Goal: Contribute content: Add original content to the website for others to see

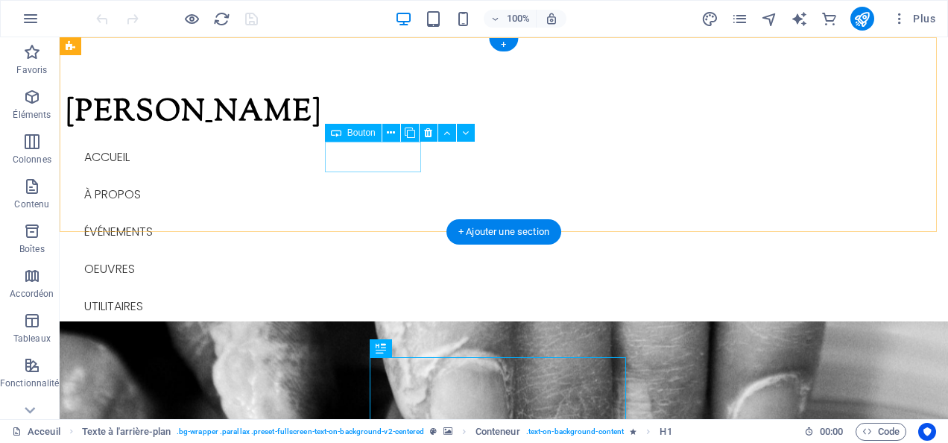
click at [384, 216] on div "ÉVÉNEMENTS" at bounding box center [423, 231] width 703 height 31
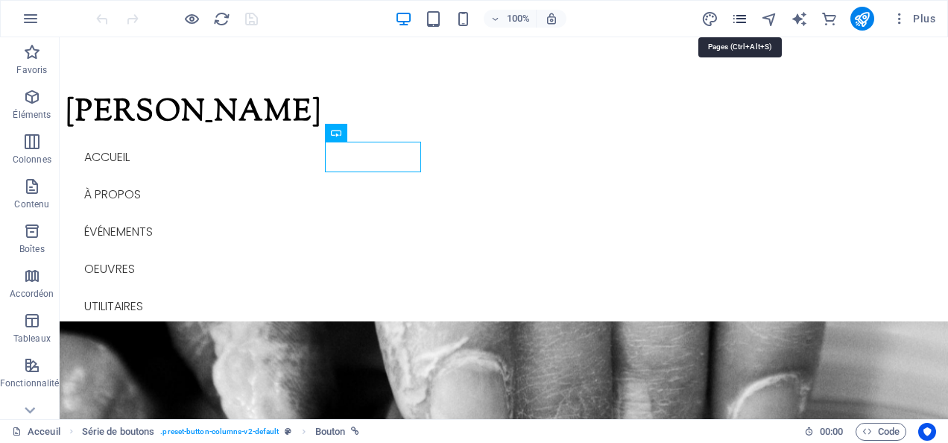
click at [738, 19] on icon "pages" at bounding box center [739, 18] width 17 height 17
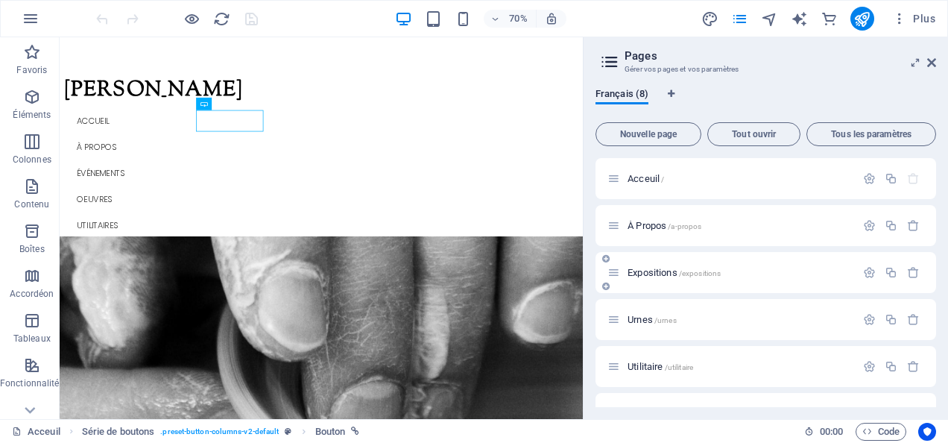
click at [665, 268] on span "Expositions /expositions" at bounding box center [673, 272] width 93 height 11
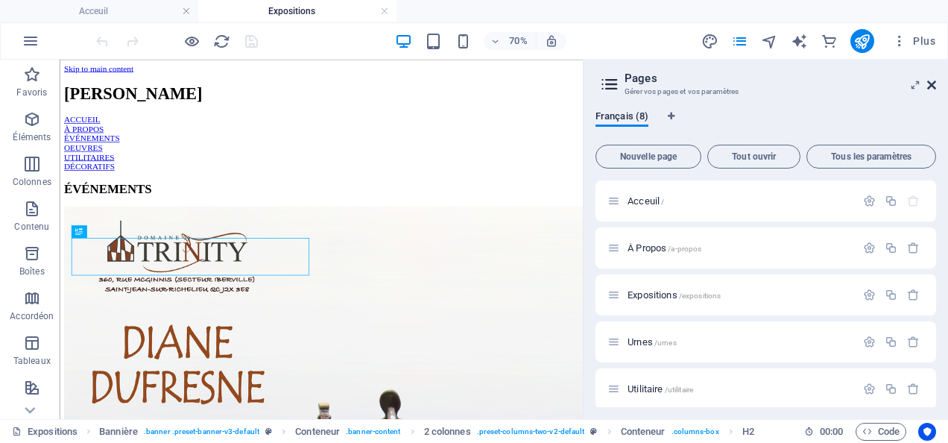
click at [932, 81] on icon at bounding box center [931, 85] width 9 height 12
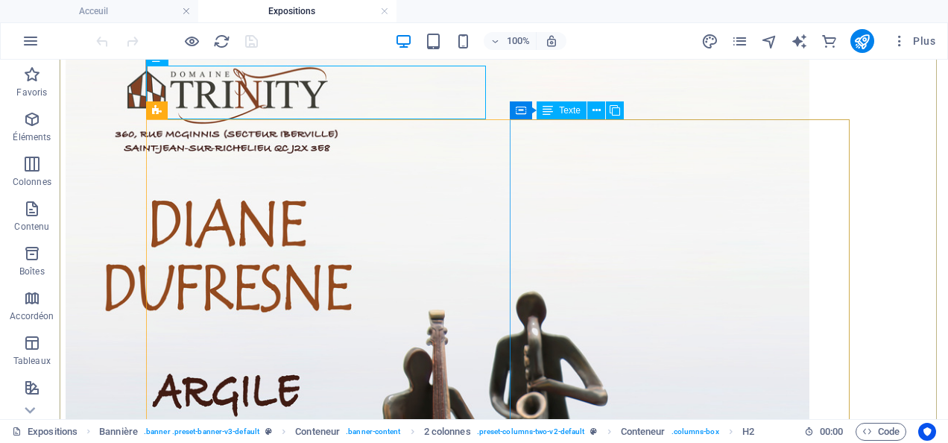
scroll to position [248, 0]
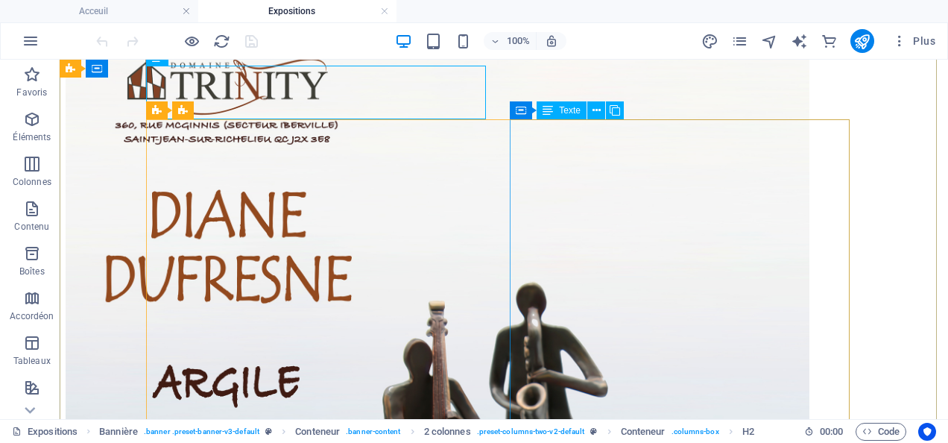
drag, startPoint x: 796, startPoint y: 199, endPoint x: 821, endPoint y: 201, distance: 24.7
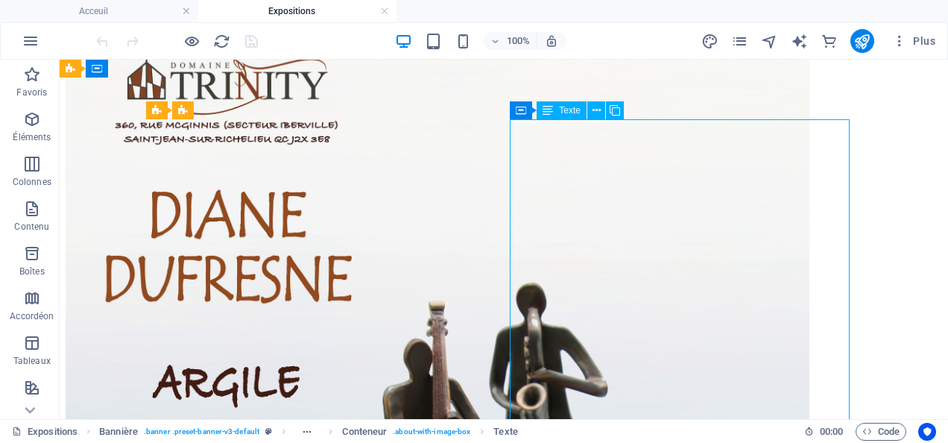
drag, startPoint x: 843, startPoint y: 198, endPoint x: 833, endPoint y: 200, distance: 10.5
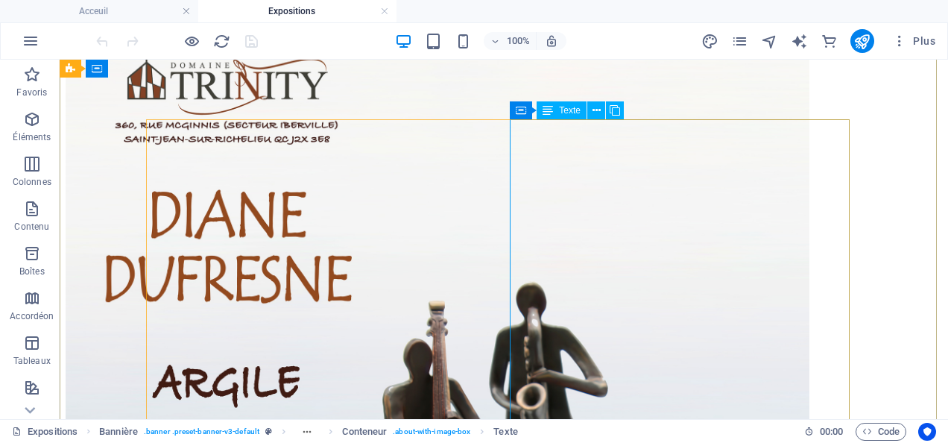
click at [569, 115] on span "Texte" at bounding box center [570, 110] width 22 height 9
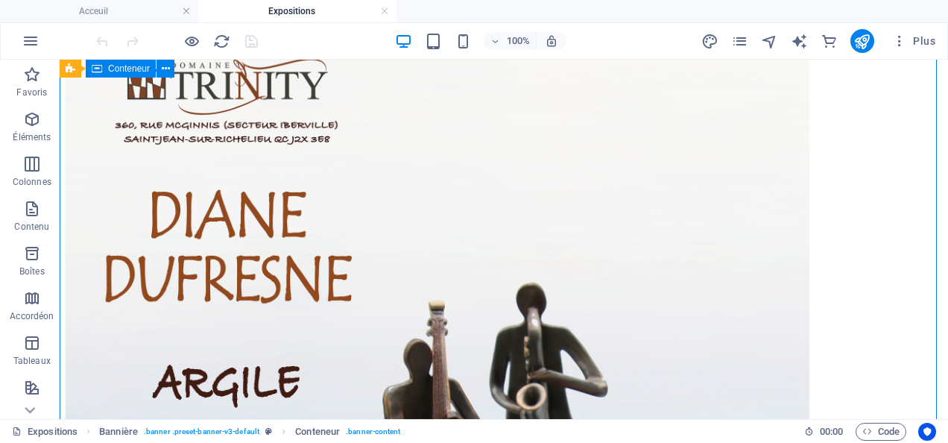
drag, startPoint x: 513, startPoint y: 480, endPoint x: 785, endPoint y: 407, distance: 282.3
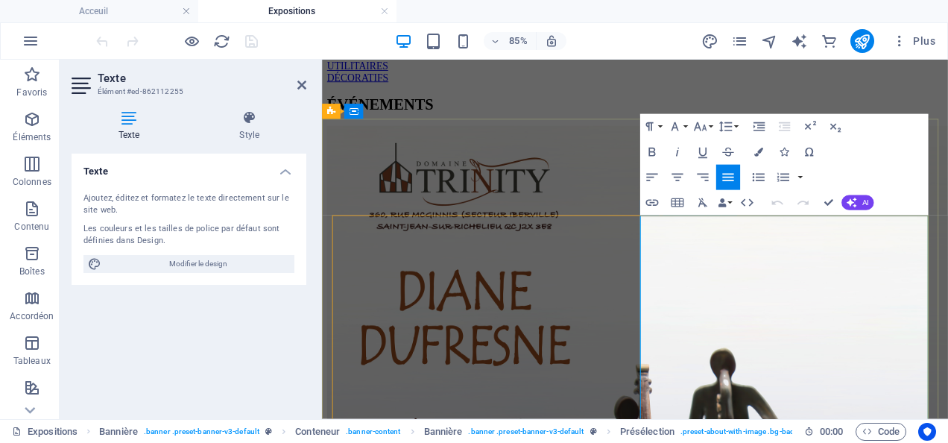
scroll to position [149, 0]
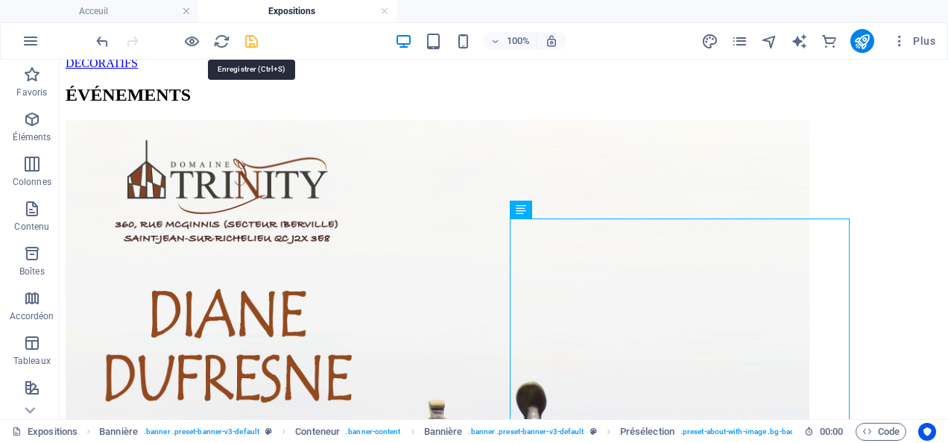
click at [252, 38] on icon "save" at bounding box center [251, 41] width 17 height 17
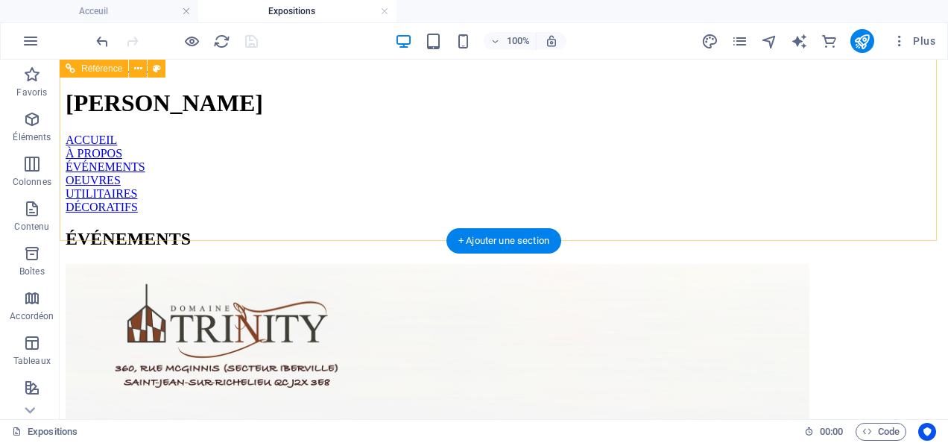
scroll to position [0, 0]
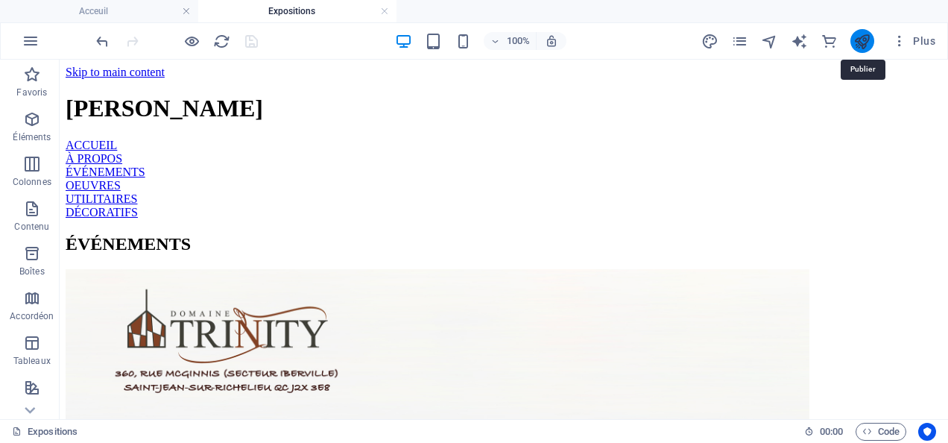
click at [863, 43] on icon "publish" at bounding box center [861, 41] width 17 height 17
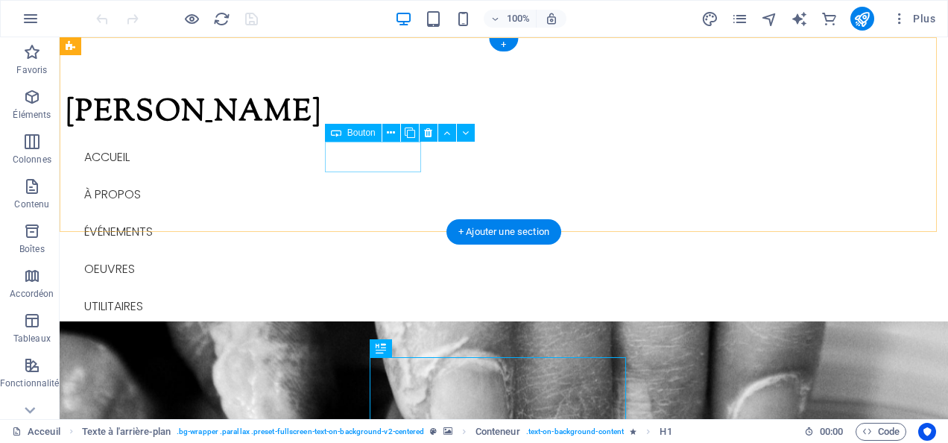
click at [396, 216] on div "ÉVÉNEMENTS" at bounding box center [423, 231] width 703 height 31
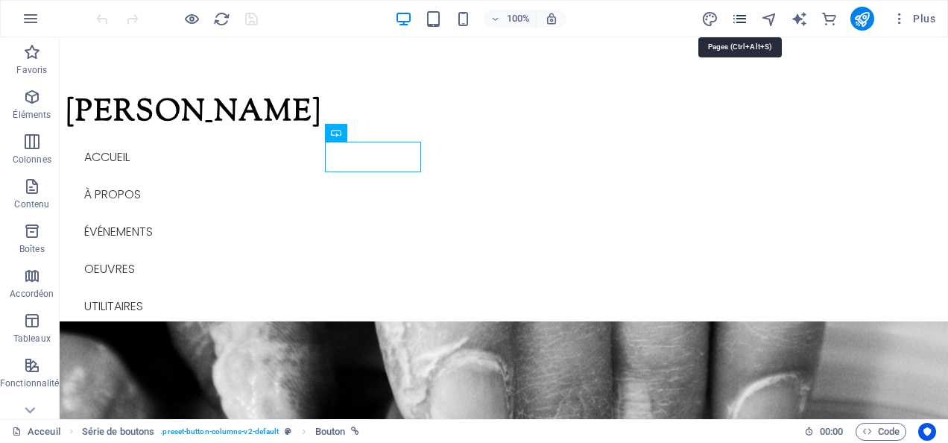
click at [742, 19] on icon "pages" at bounding box center [739, 18] width 17 height 17
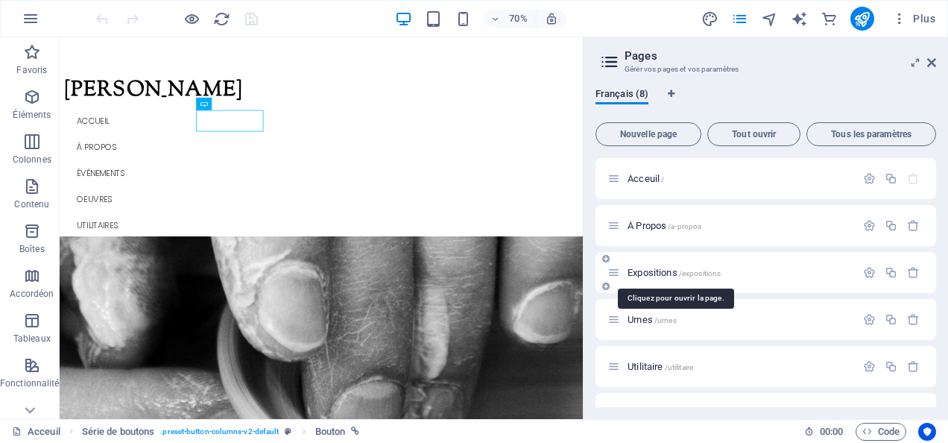
click at [660, 268] on span "Expositions /expositions" at bounding box center [673, 272] width 93 height 11
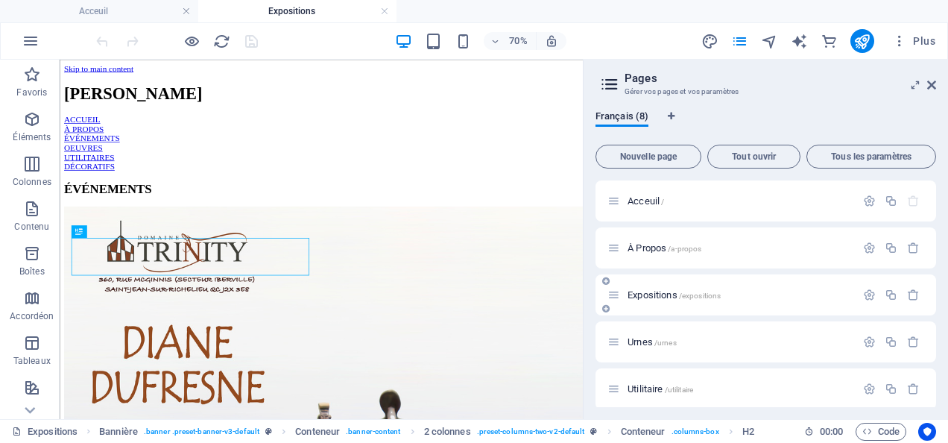
click at [650, 289] on div "Expositions /expositions" at bounding box center [731, 294] width 248 height 17
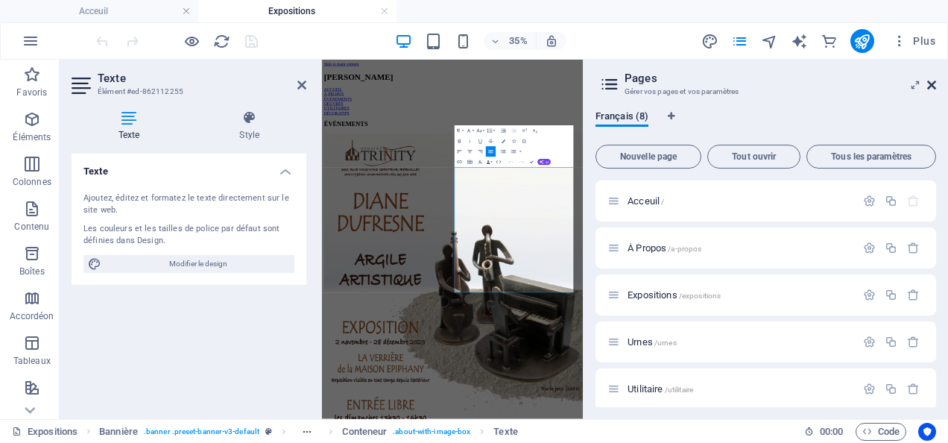
click at [934, 82] on icon at bounding box center [931, 85] width 9 height 12
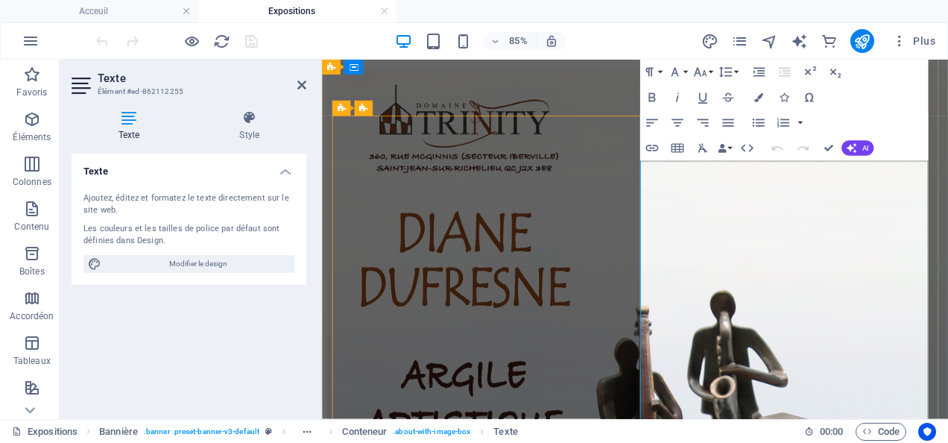
scroll to position [198, 0]
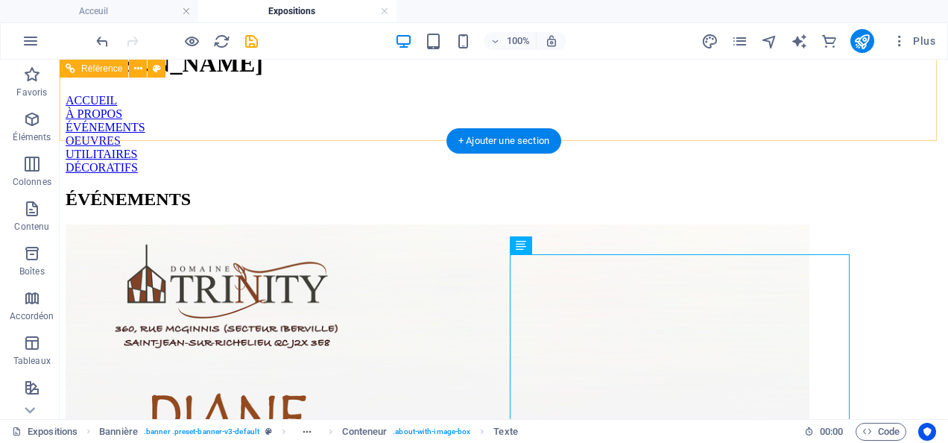
scroll to position [0, 0]
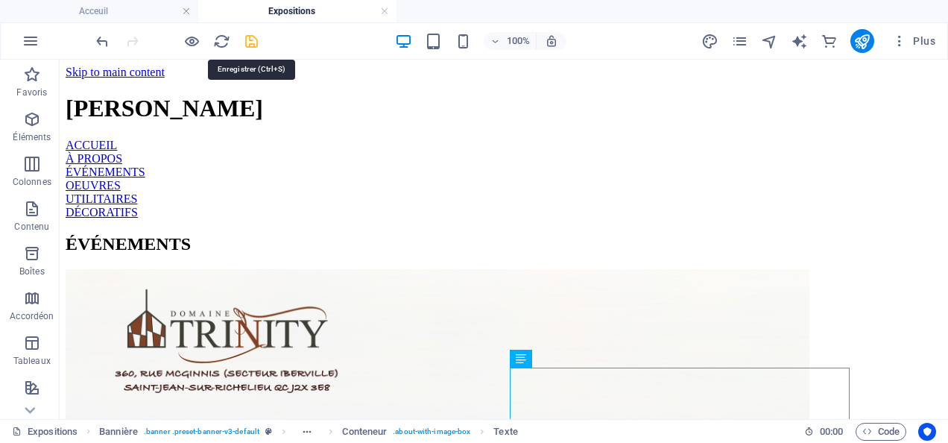
click at [253, 37] on icon "save" at bounding box center [251, 41] width 17 height 17
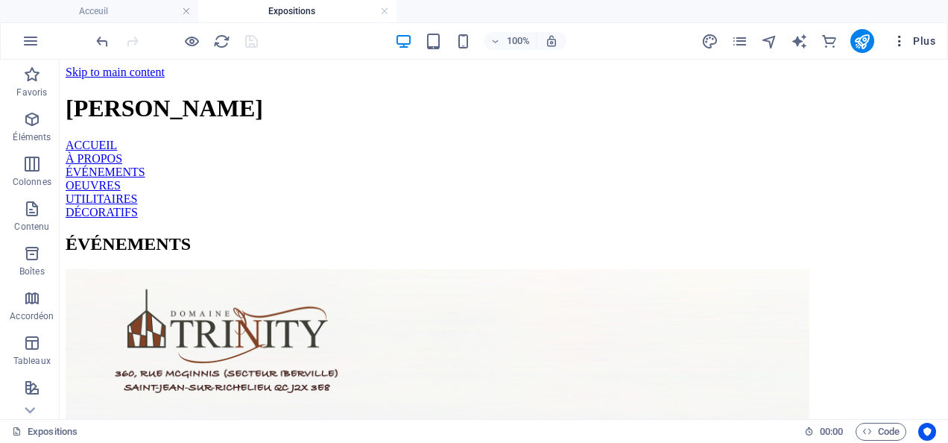
click at [921, 39] on span "Plus" at bounding box center [913, 41] width 43 height 15
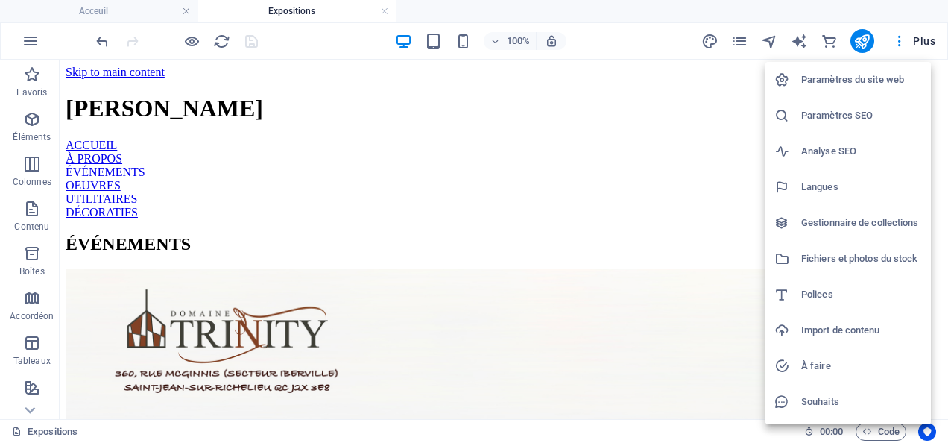
click at [844, 256] on h6 "Fichiers et photos du stock" at bounding box center [861, 259] width 121 height 18
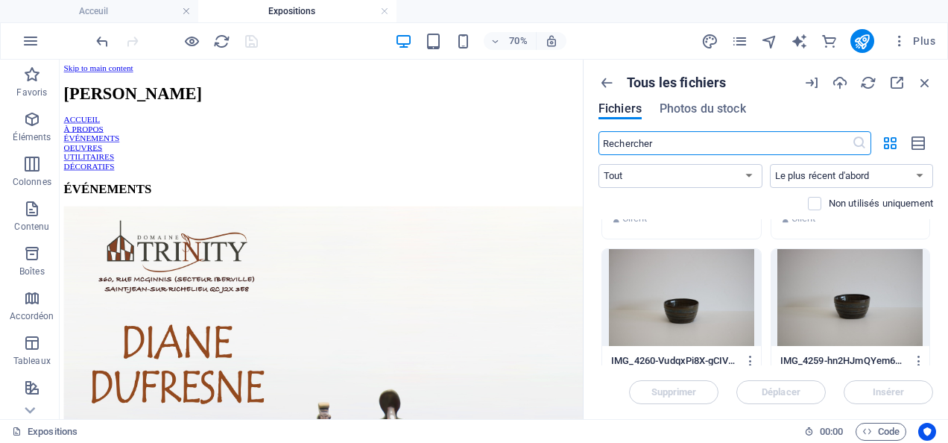
scroll to position [347, 0]
click at [843, 271] on div at bounding box center [850, 296] width 159 height 97
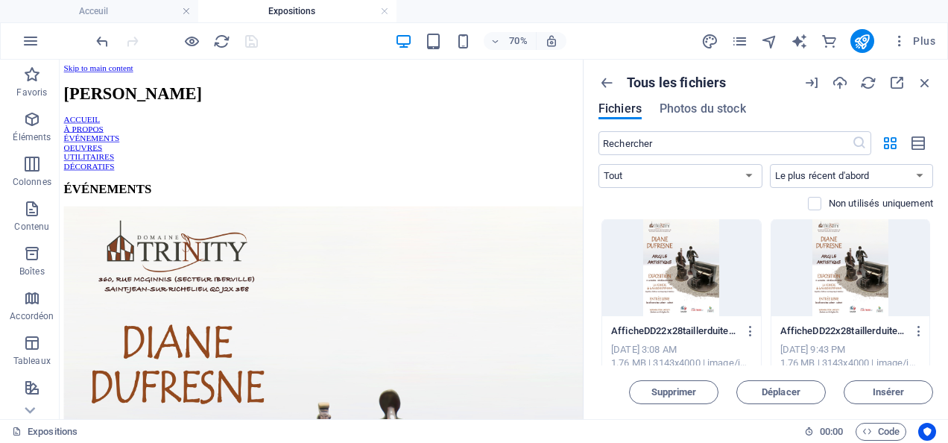
scroll to position [0, 0]
click at [851, 262] on div at bounding box center [850, 268] width 159 height 97
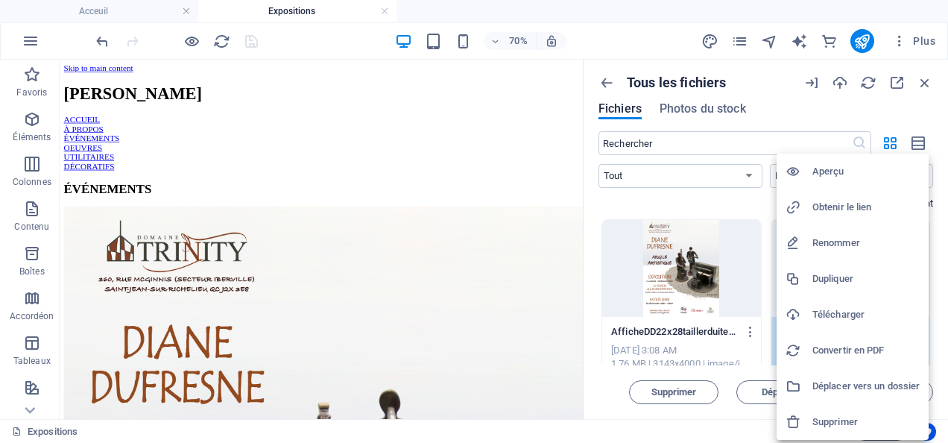
click at [846, 419] on h6 "Supprimer" at bounding box center [865, 422] width 107 height 18
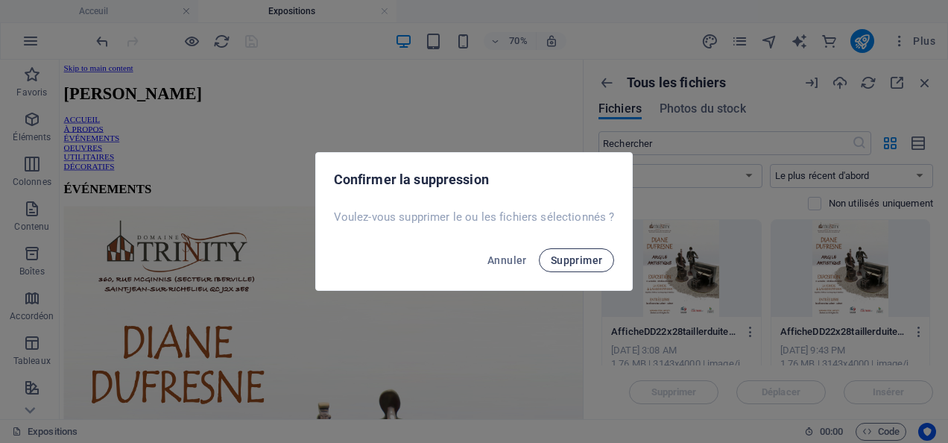
click at [581, 259] on span "Supprimer" at bounding box center [577, 260] width 52 height 12
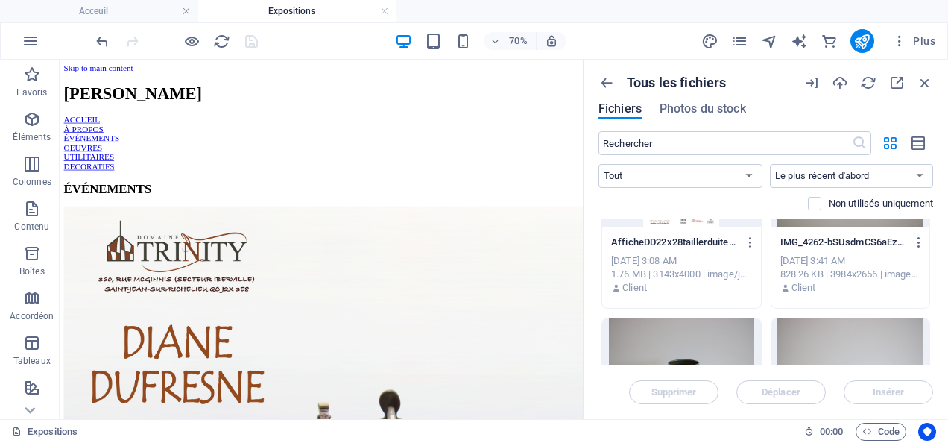
scroll to position [149, 0]
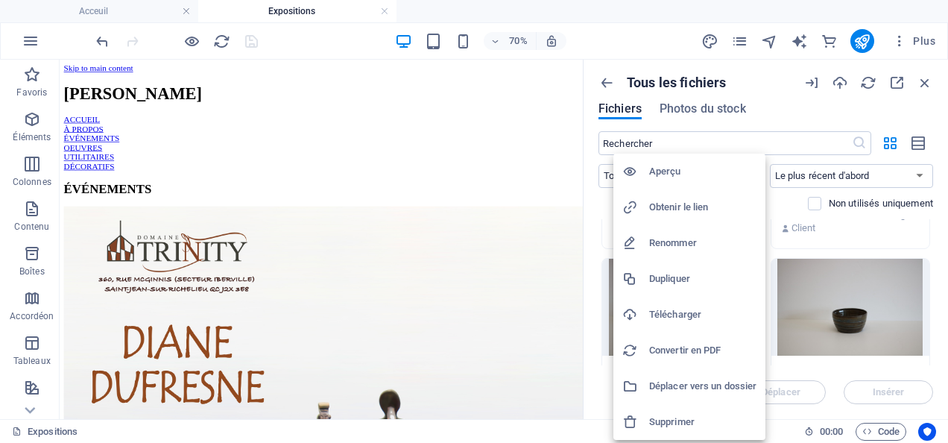
click at [688, 418] on h6 "Supprimer" at bounding box center [702, 422] width 107 height 18
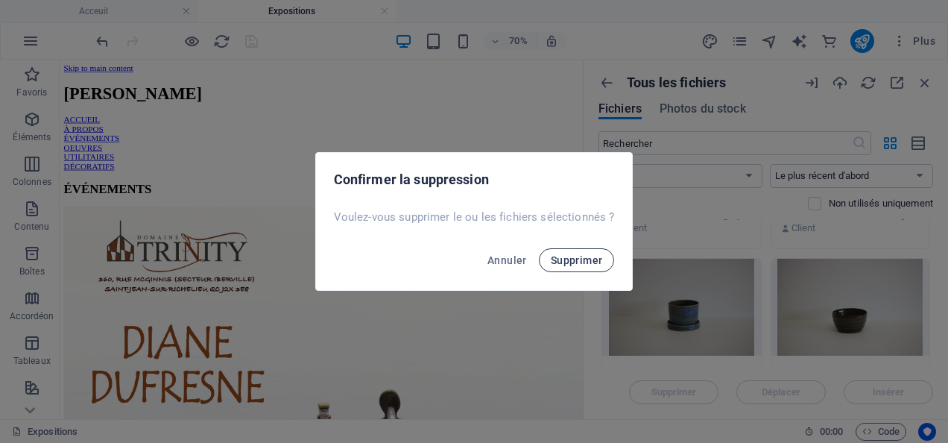
click at [578, 259] on span "Supprimer" at bounding box center [577, 260] width 52 height 12
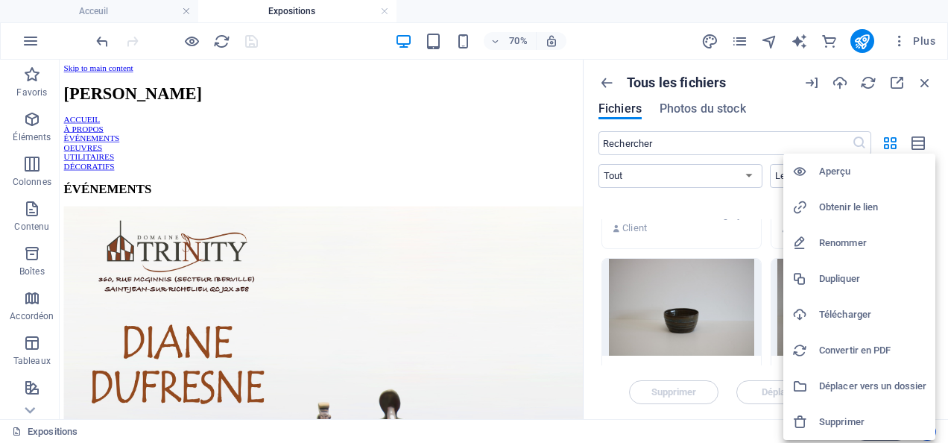
click at [841, 419] on h6 "Supprimer" at bounding box center [872, 422] width 107 height 18
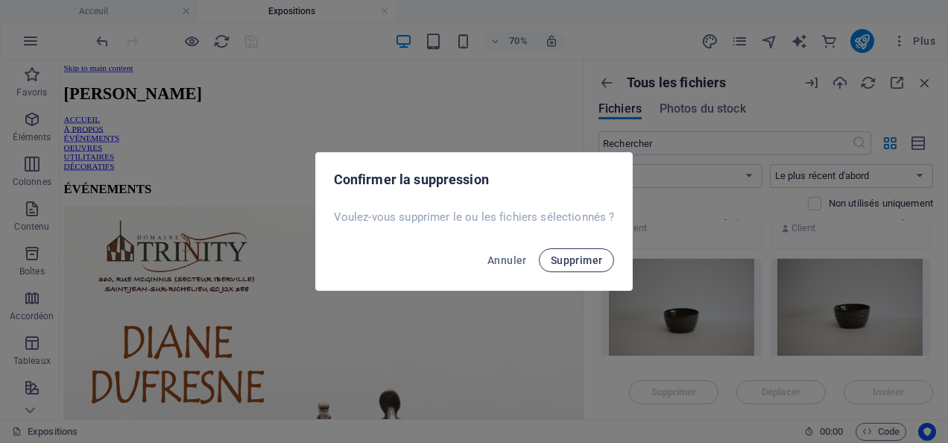
click at [576, 256] on span "Supprimer" at bounding box center [577, 260] width 52 height 12
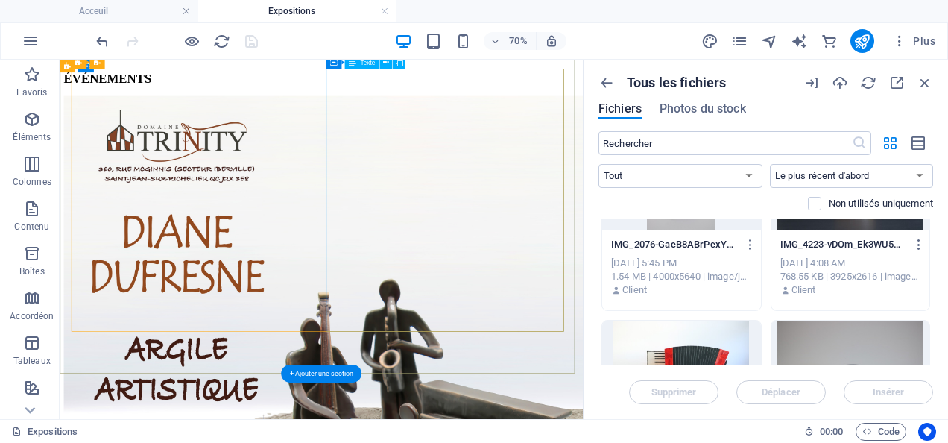
scroll to position [0, 0]
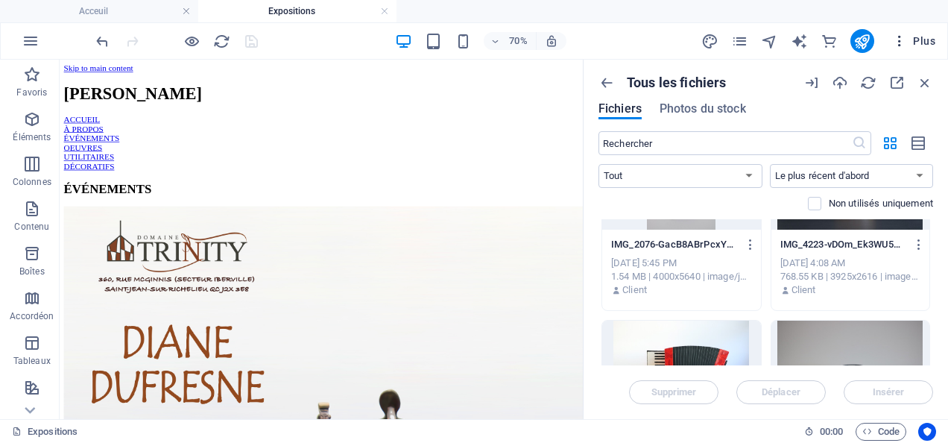
click at [919, 34] on span "Plus" at bounding box center [913, 41] width 43 height 15
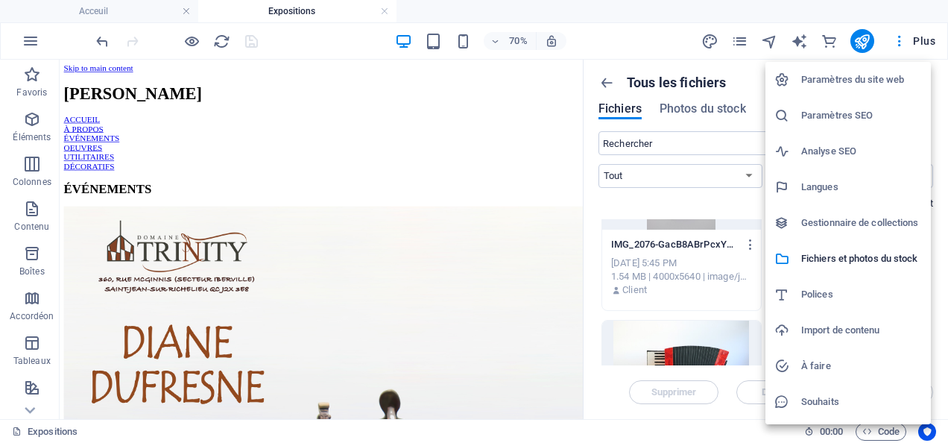
click at [662, 26] on div at bounding box center [474, 221] width 948 height 443
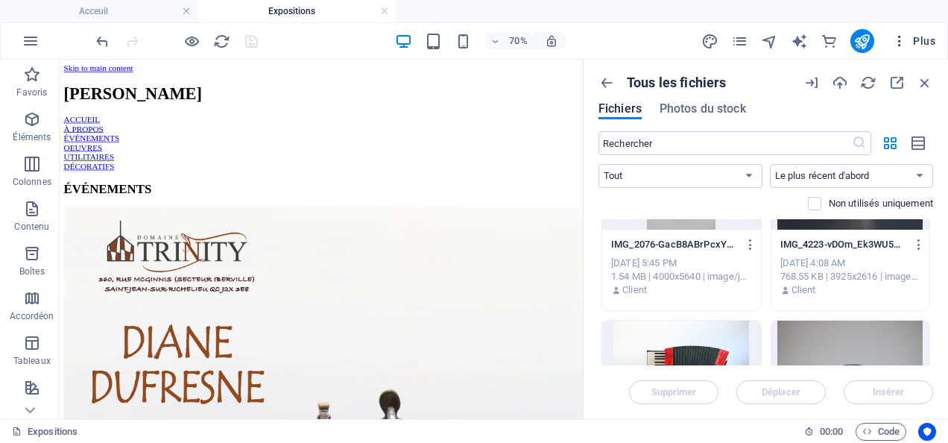
click at [930, 35] on span "Plus" at bounding box center [913, 41] width 43 height 15
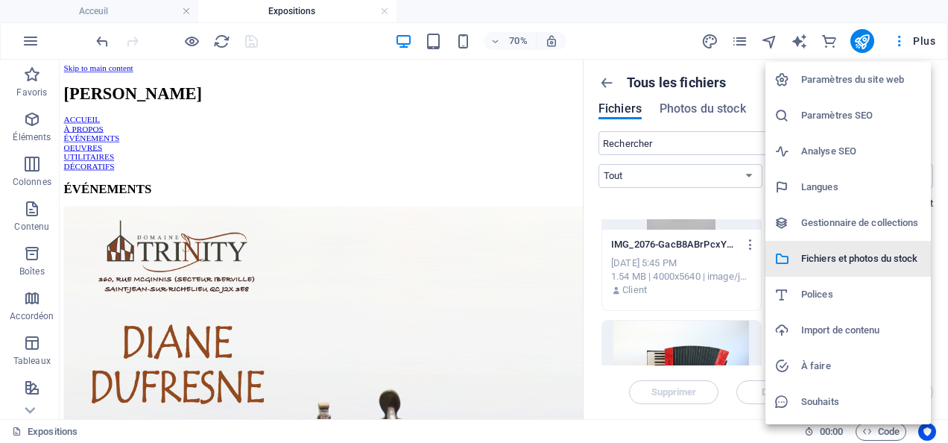
click at [836, 256] on h6 "Fichiers et photos du stock" at bounding box center [861, 259] width 121 height 18
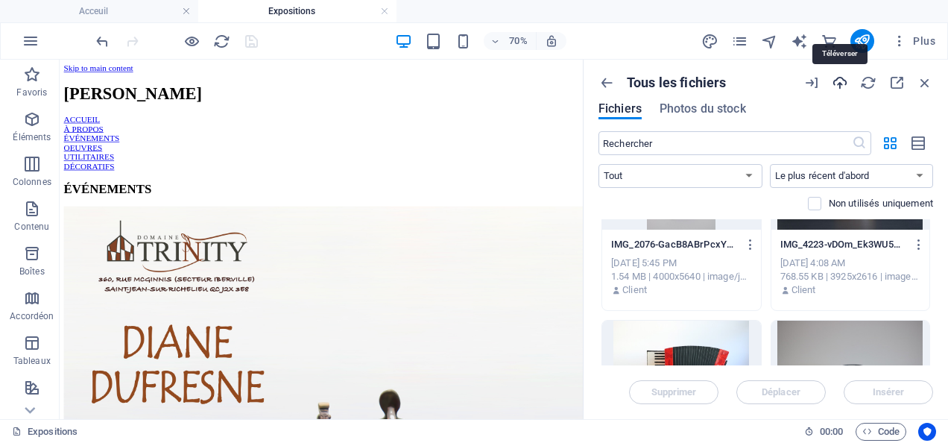
click at [842, 77] on icon "button" at bounding box center [839, 83] width 16 height 16
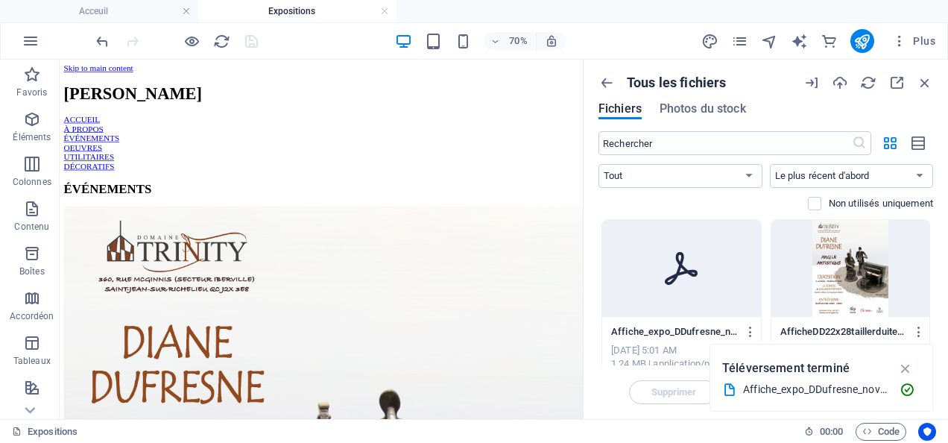
click at [681, 270] on icon at bounding box center [681, 268] width 36 height 36
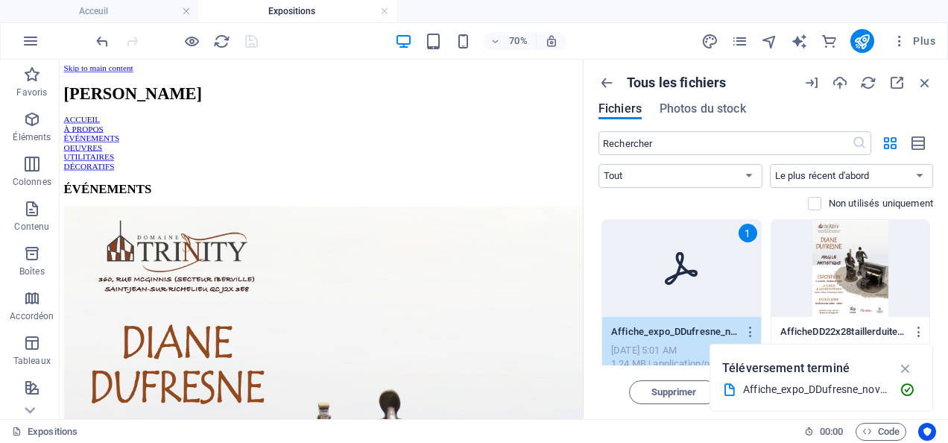
click at [678, 268] on icon at bounding box center [681, 268] width 33 height 33
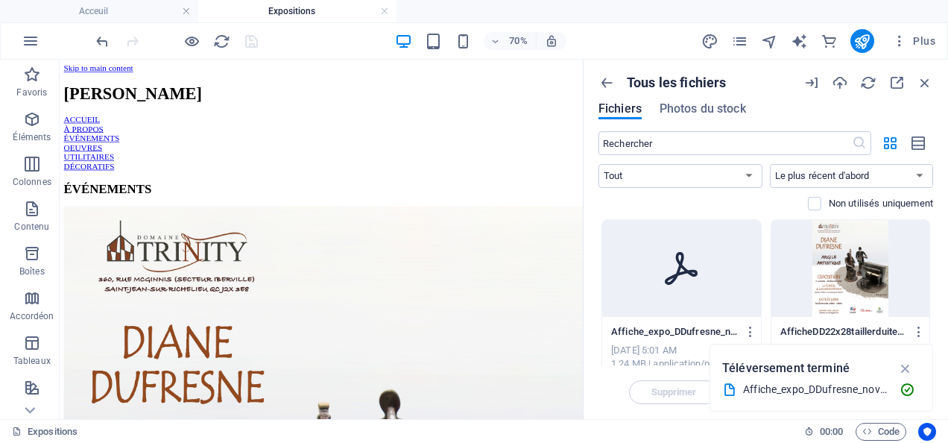
click at [679, 268] on icon at bounding box center [681, 268] width 33 height 33
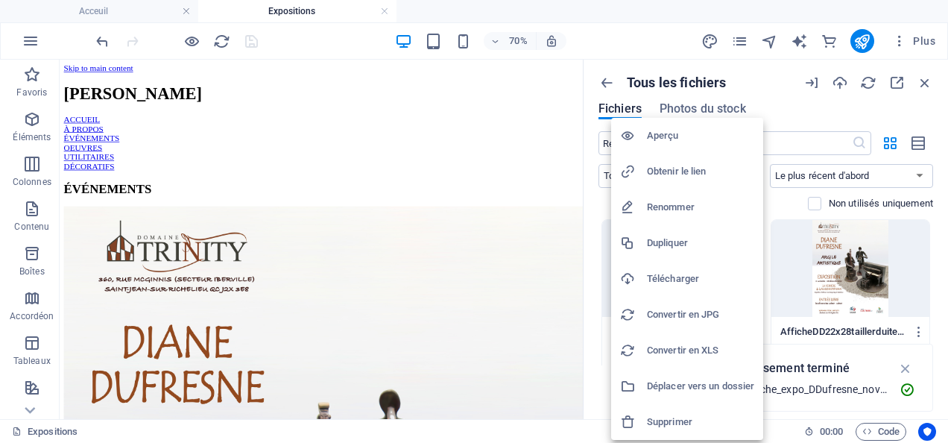
click at [666, 416] on h6 "Supprimer" at bounding box center [700, 422] width 107 height 18
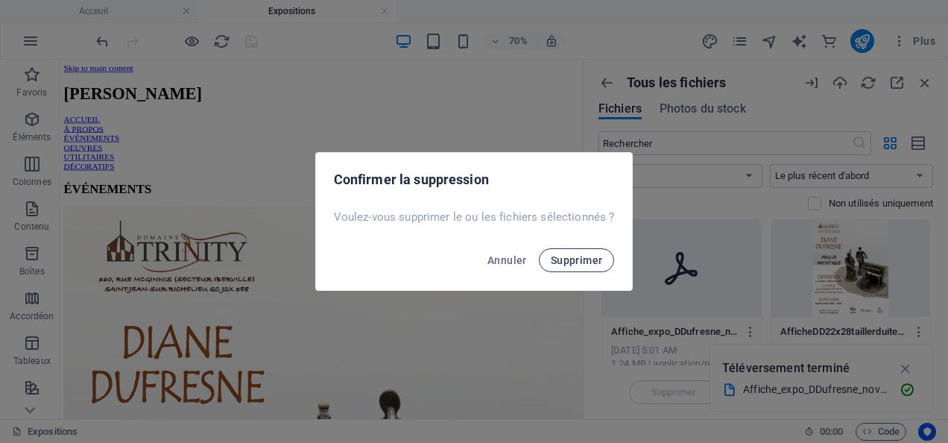
click at [583, 255] on span "Supprimer" at bounding box center [577, 260] width 52 height 12
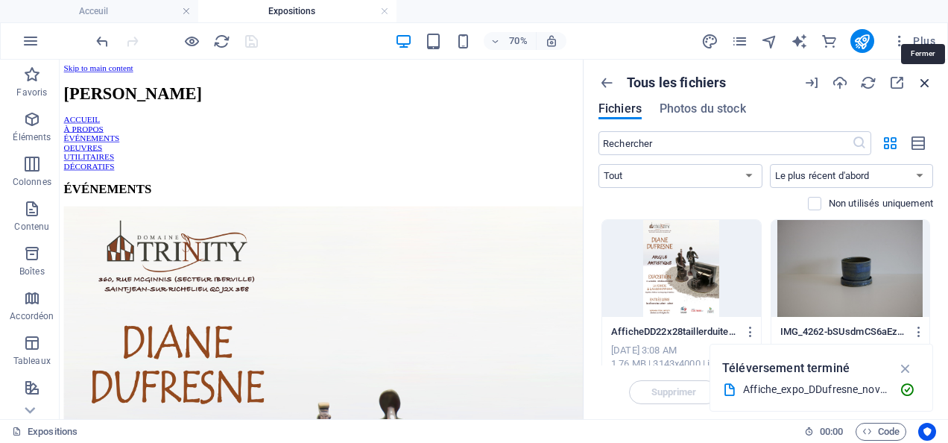
click at [927, 79] on icon "button" at bounding box center [924, 83] width 16 height 16
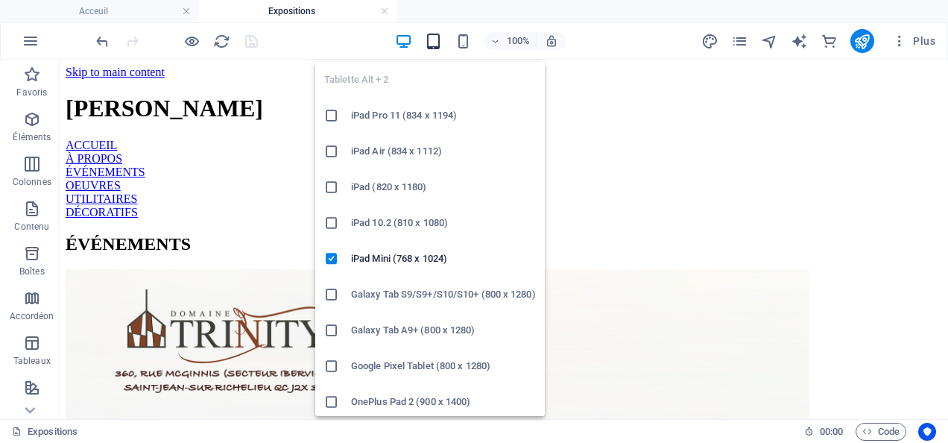
drag, startPoint x: 419, startPoint y: 45, endPoint x: 438, endPoint y: 47, distance: 19.5
click at [438, 46] on div "100%" at bounding box center [480, 41] width 172 height 24
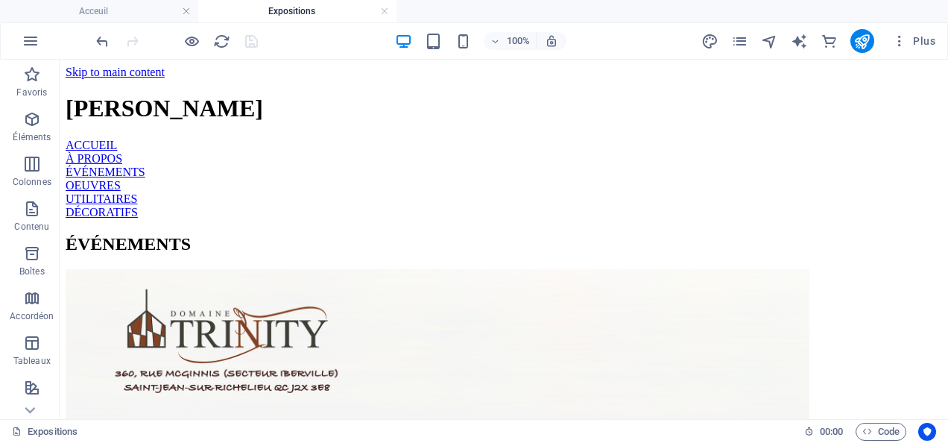
drag, startPoint x: 542, startPoint y: 24, endPoint x: 849, endPoint y: 420, distance: 501.3
click at [535, 22] on header "100% Plus" at bounding box center [474, 40] width 948 height 37
